Goal: Find contact information: Find contact information

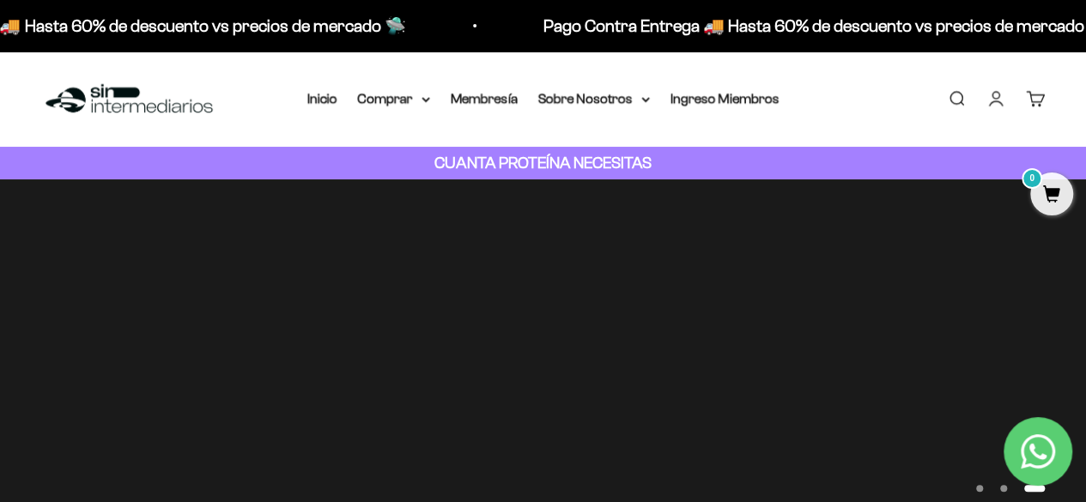
click at [997, 106] on link "Iniciar sesión" at bounding box center [995, 98] width 19 height 19
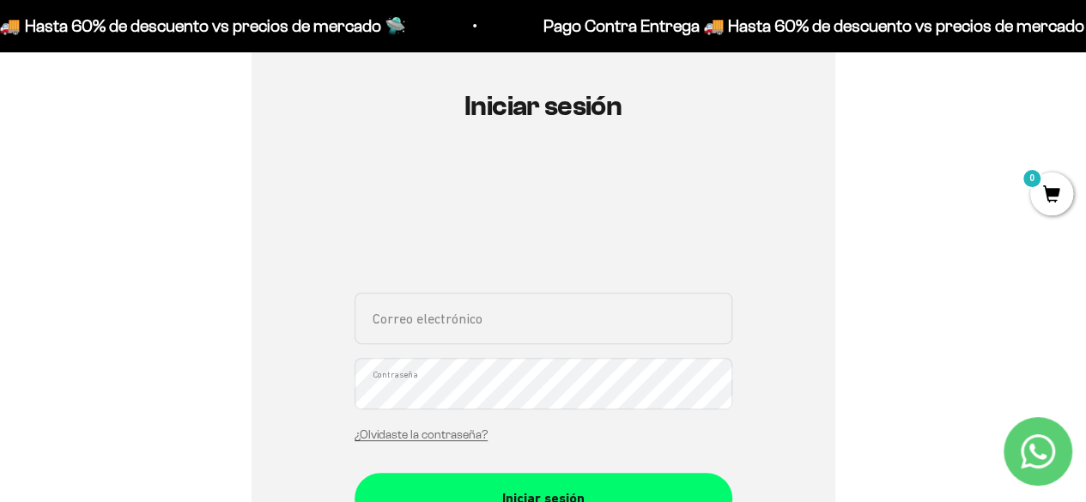
scroll to position [172, 0]
click at [505, 315] on input "Correo electrónico" at bounding box center [543, 317] width 378 height 51
type input "[PERSON_NAME][EMAIL_ADDRESS][DOMAIN_NAME]"
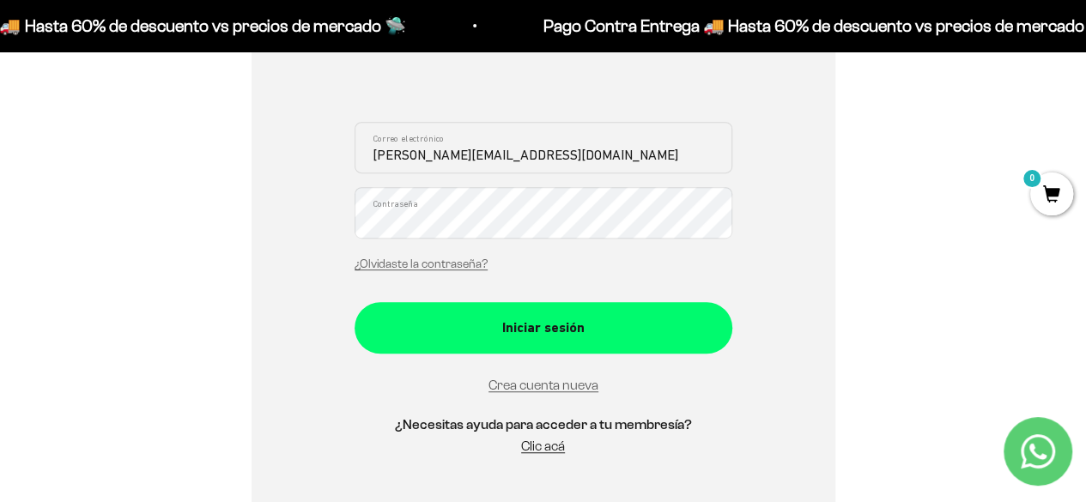
scroll to position [343, 0]
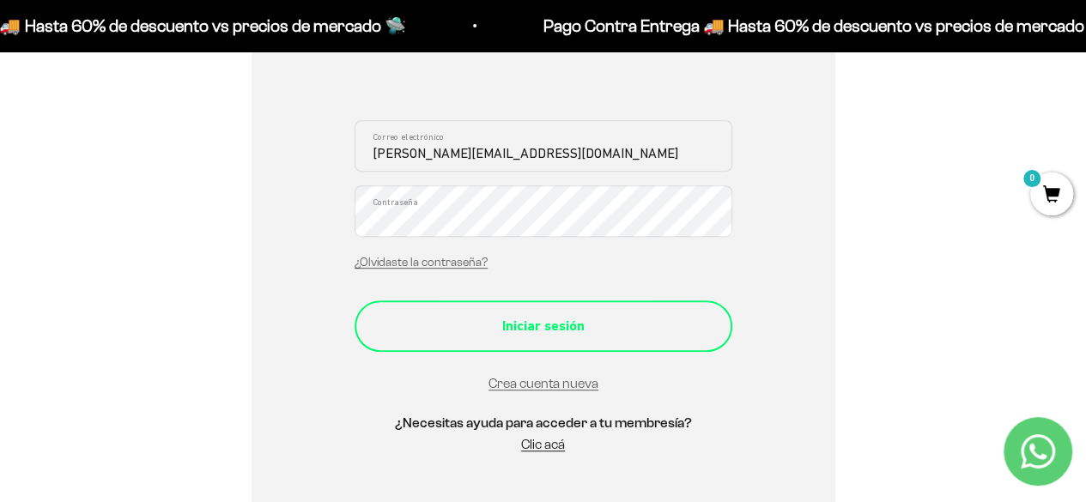
click at [538, 328] on div "Iniciar sesión" at bounding box center [543, 326] width 309 height 22
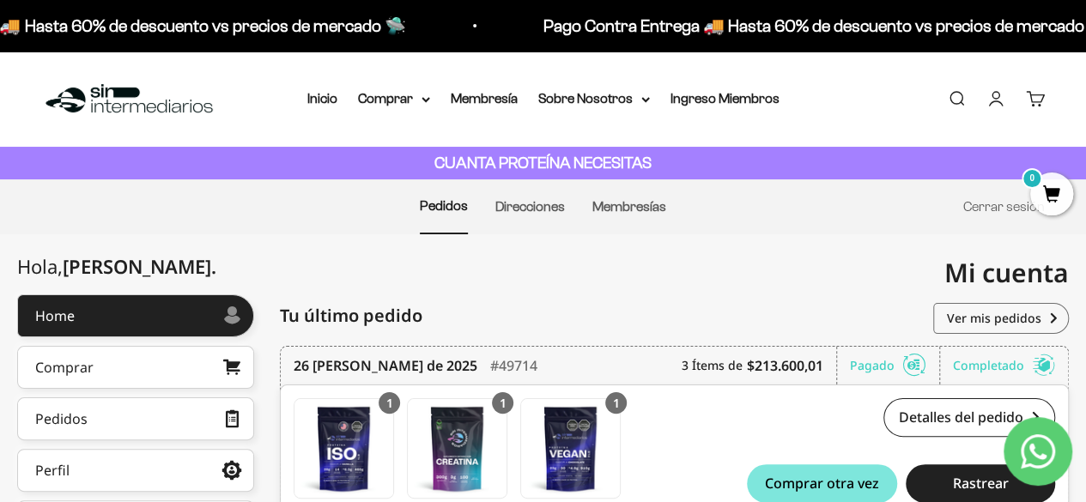
click at [88, 104] on img at bounding box center [129, 99] width 176 height 37
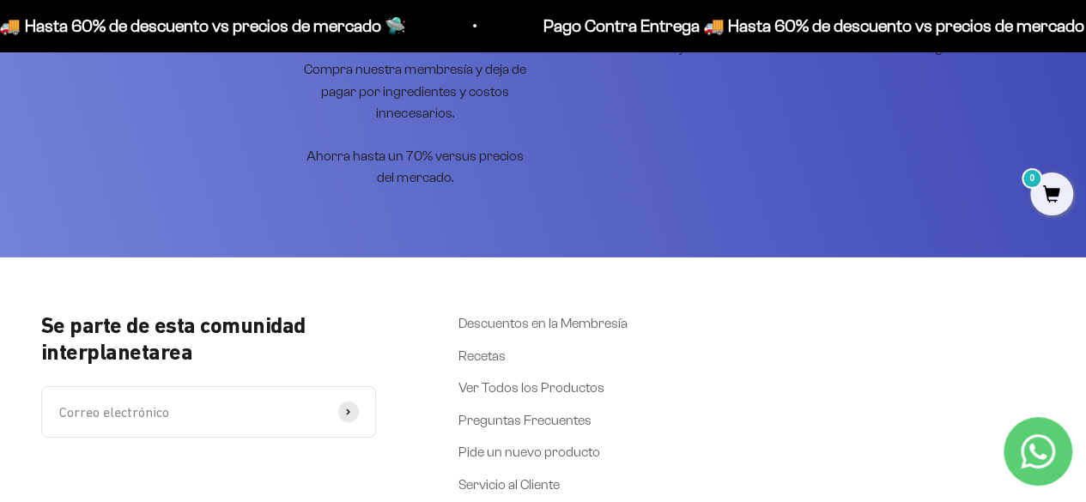
scroll to position [6266, 0]
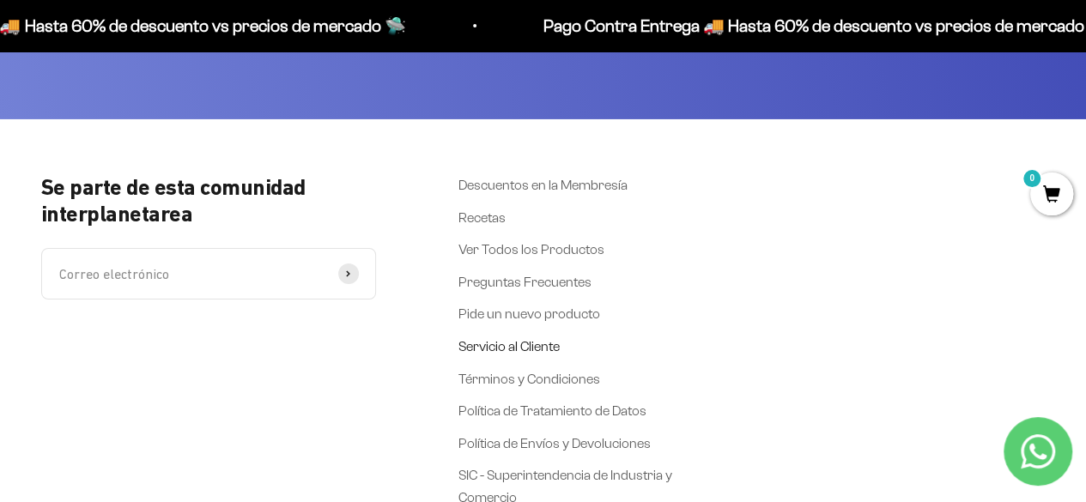
click at [508, 336] on link "Servicio al Cliente" at bounding box center [508, 347] width 101 height 22
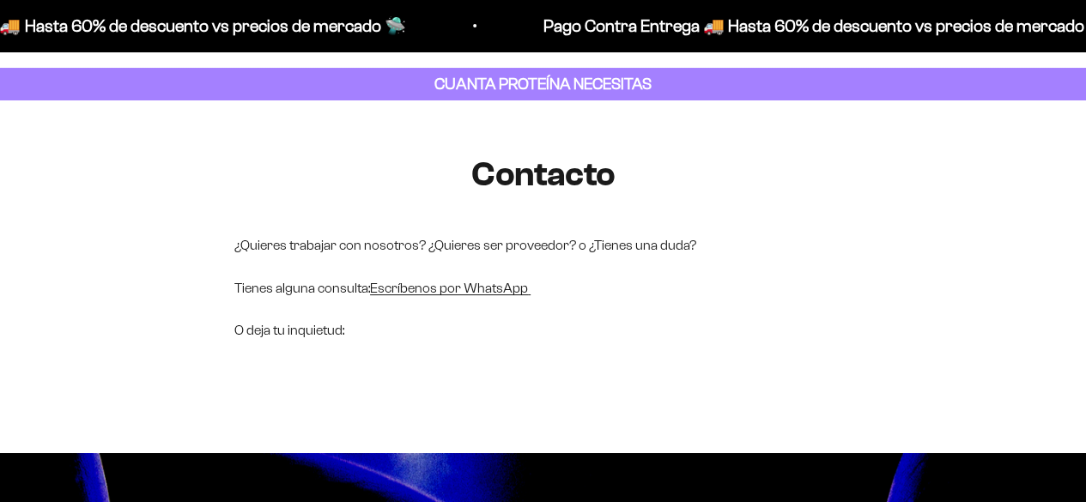
scroll to position [172, 0]
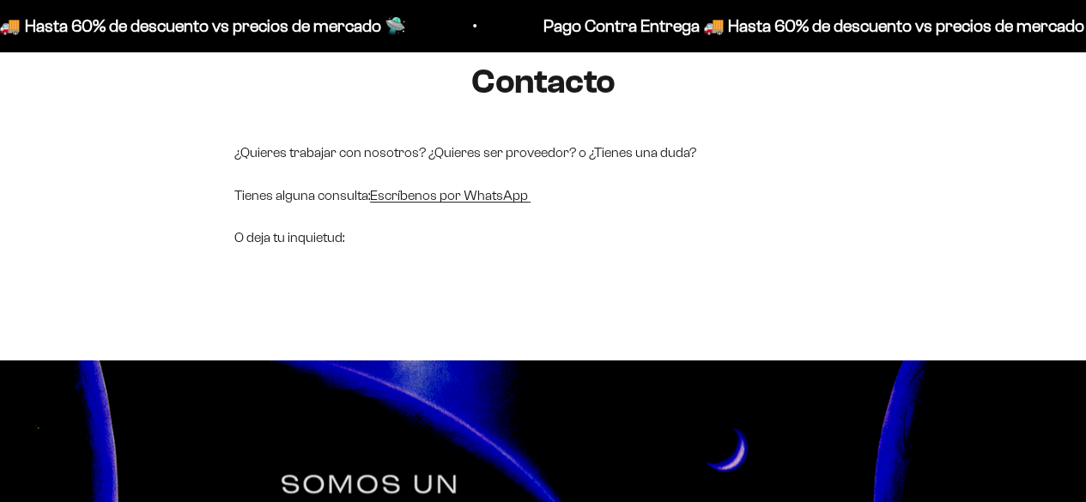
click at [339, 237] on p "O deja tu inquietud:" at bounding box center [543, 238] width 618 height 22
click at [377, 239] on p "O deja tu inquietud:" at bounding box center [543, 238] width 618 height 22
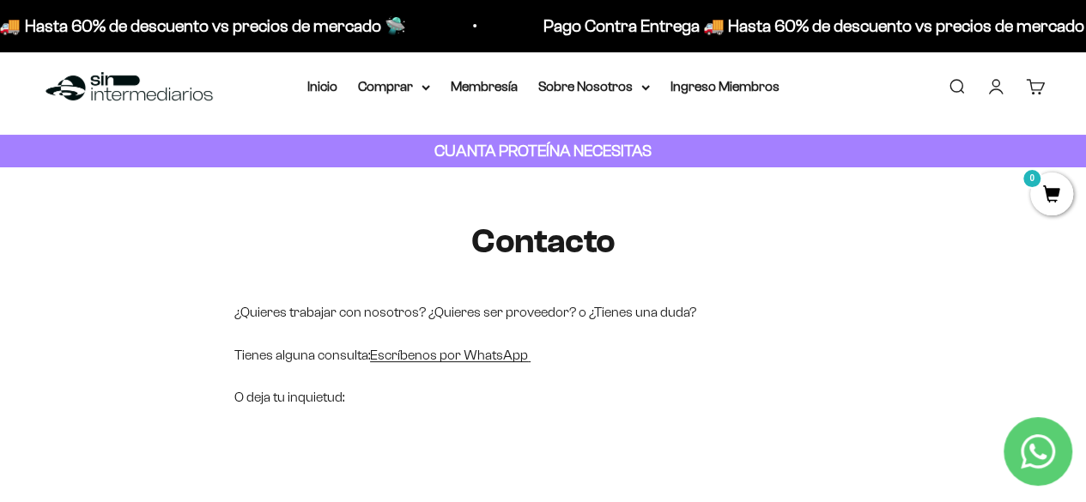
scroll to position [0, 0]
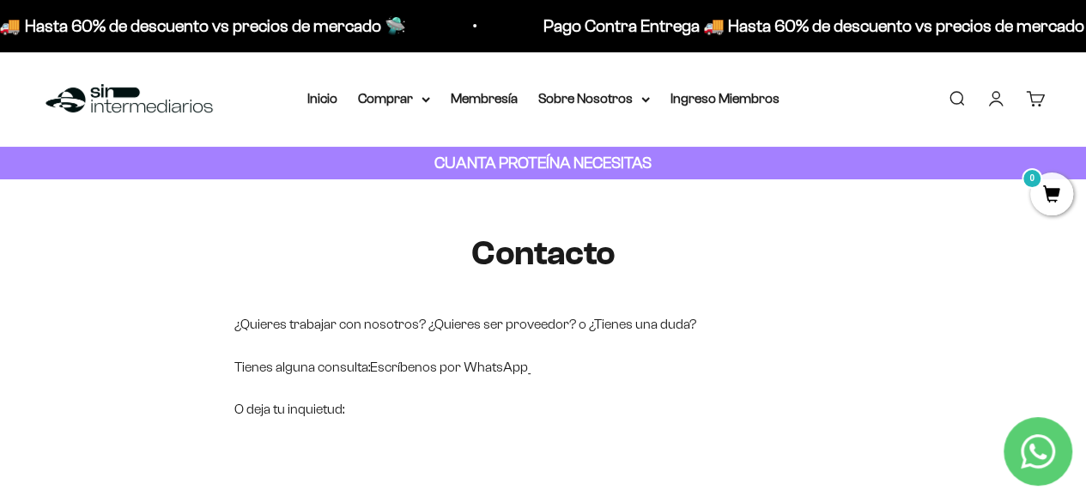
click at [505, 361] on link "Escríbenos por WhatsApp" at bounding box center [449, 367] width 158 height 15
